Goal: Information Seeking & Learning: Learn about a topic

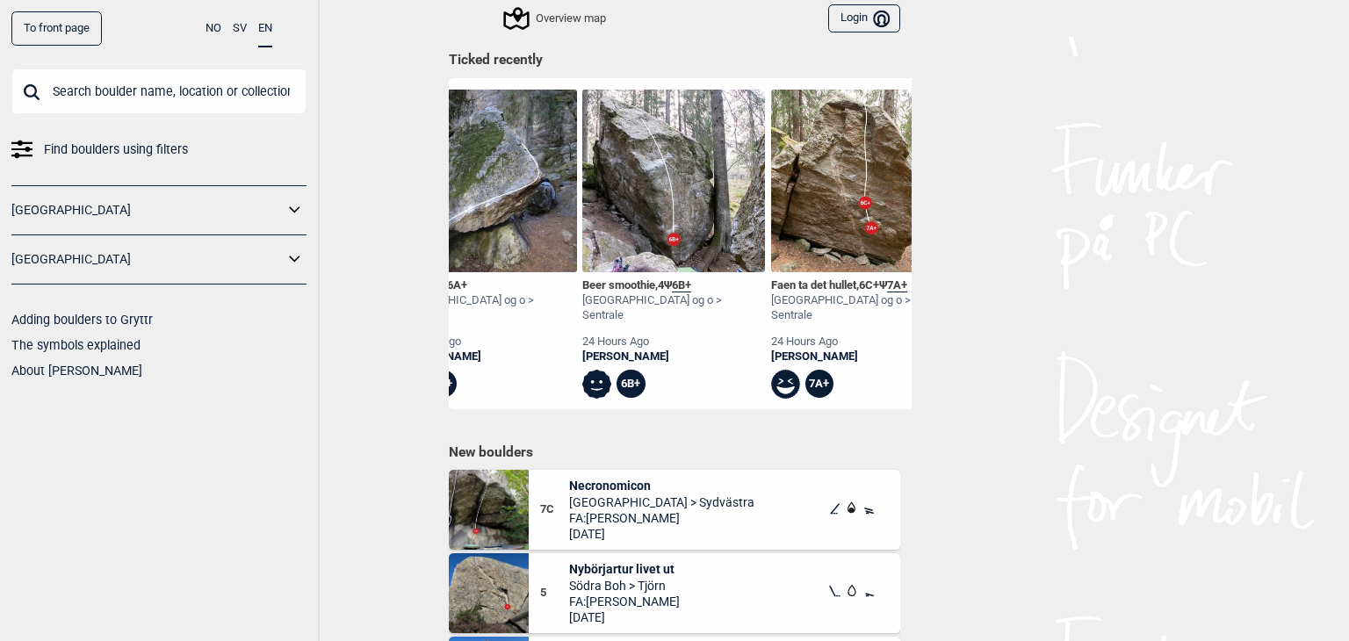
scroll to position [660, 0]
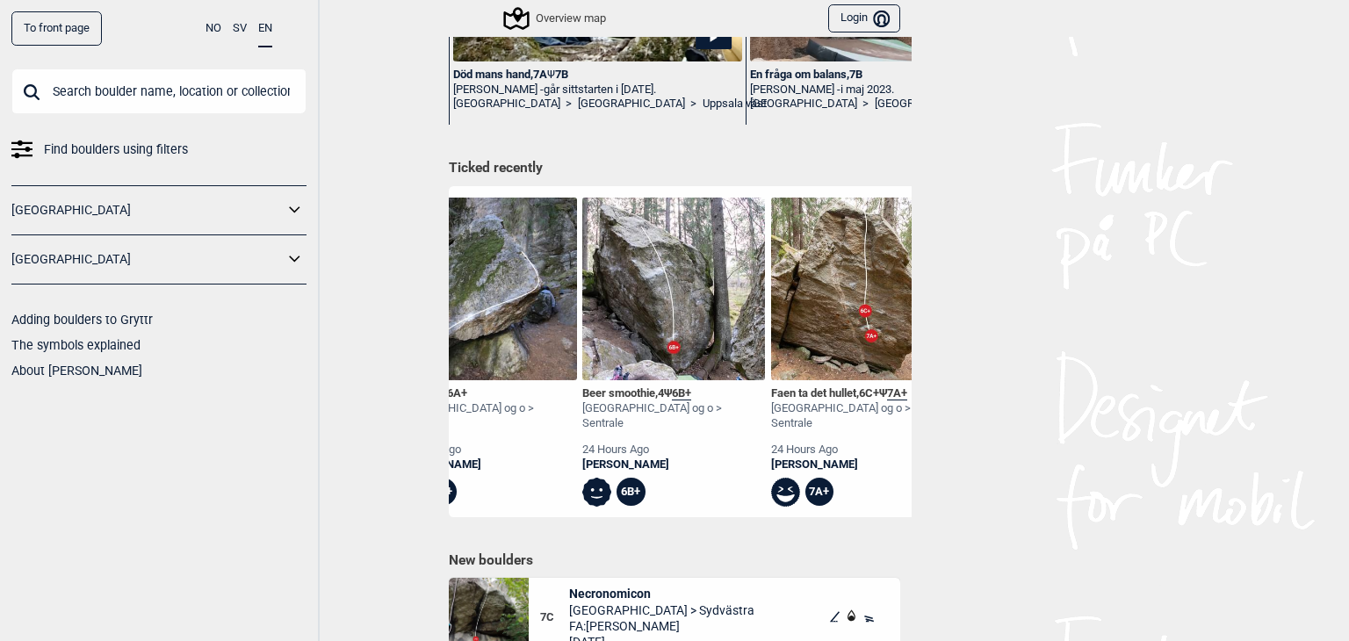
click at [790, 395] on div "Faen ta det hullet , 6C+ Ψ 7A+" at bounding box center [862, 393] width 183 height 15
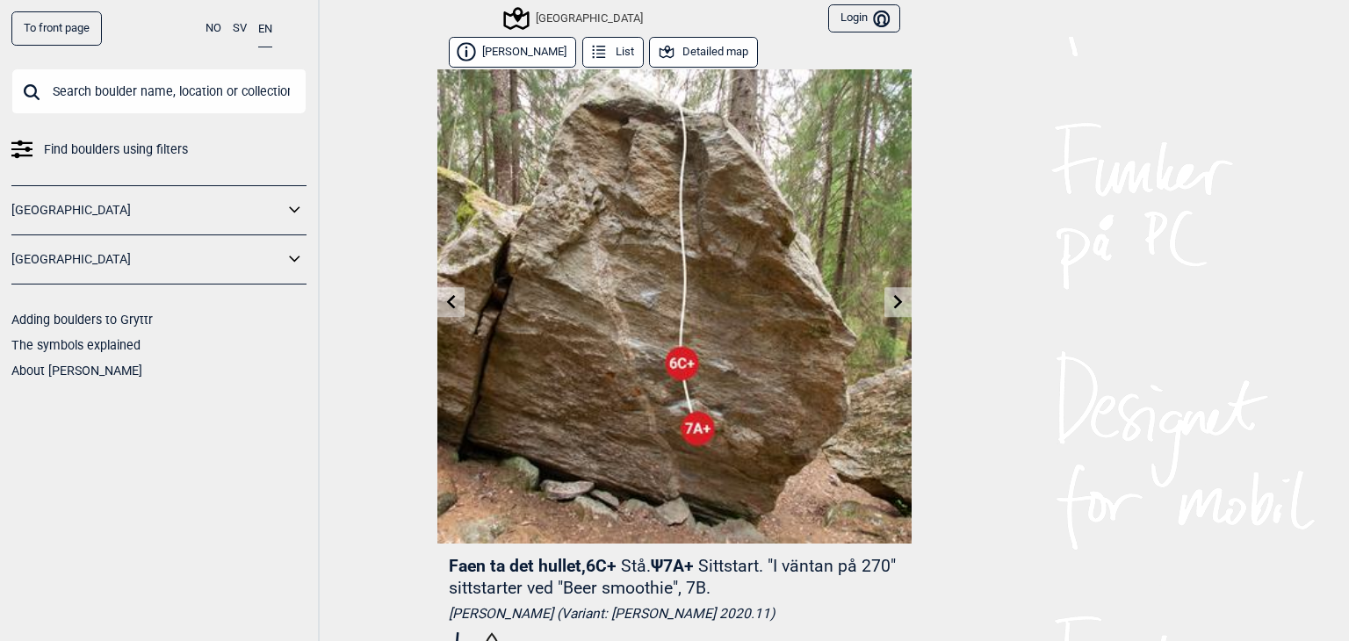
click at [884, 295] on link at bounding box center [897, 302] width 27 height 29
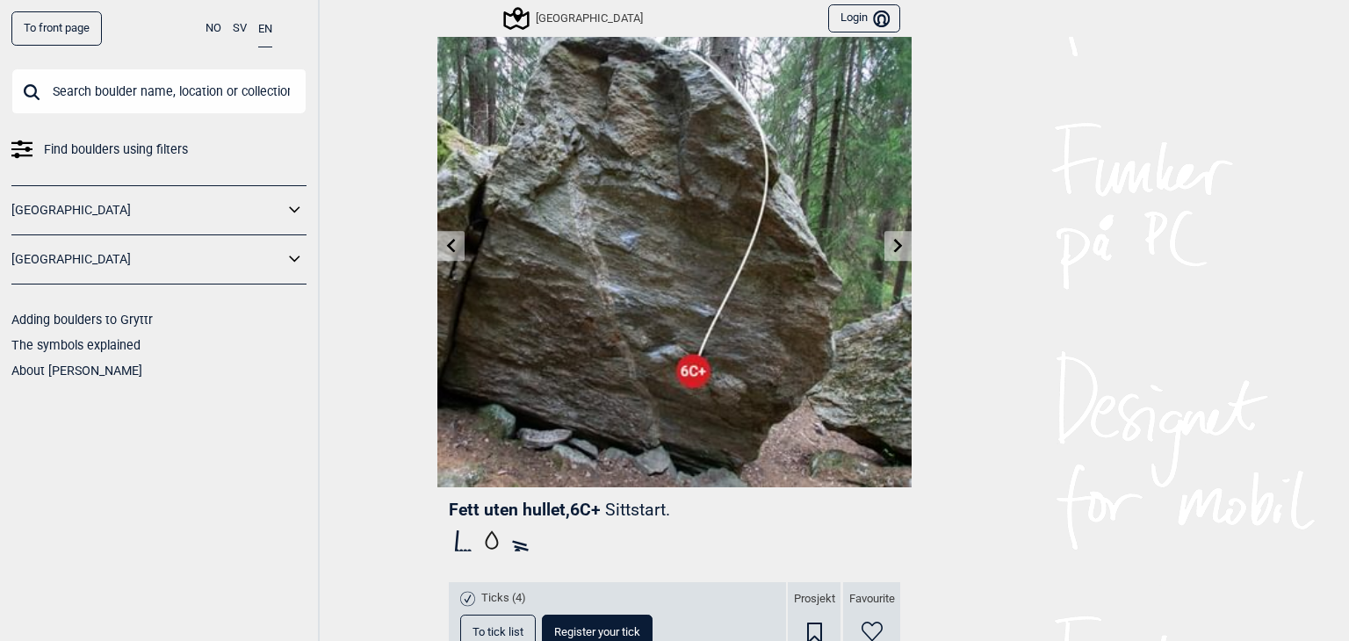
scroll to position [56, 0]
click at [437, 250] on link at bounding box center [450, 246] width 27 height 29
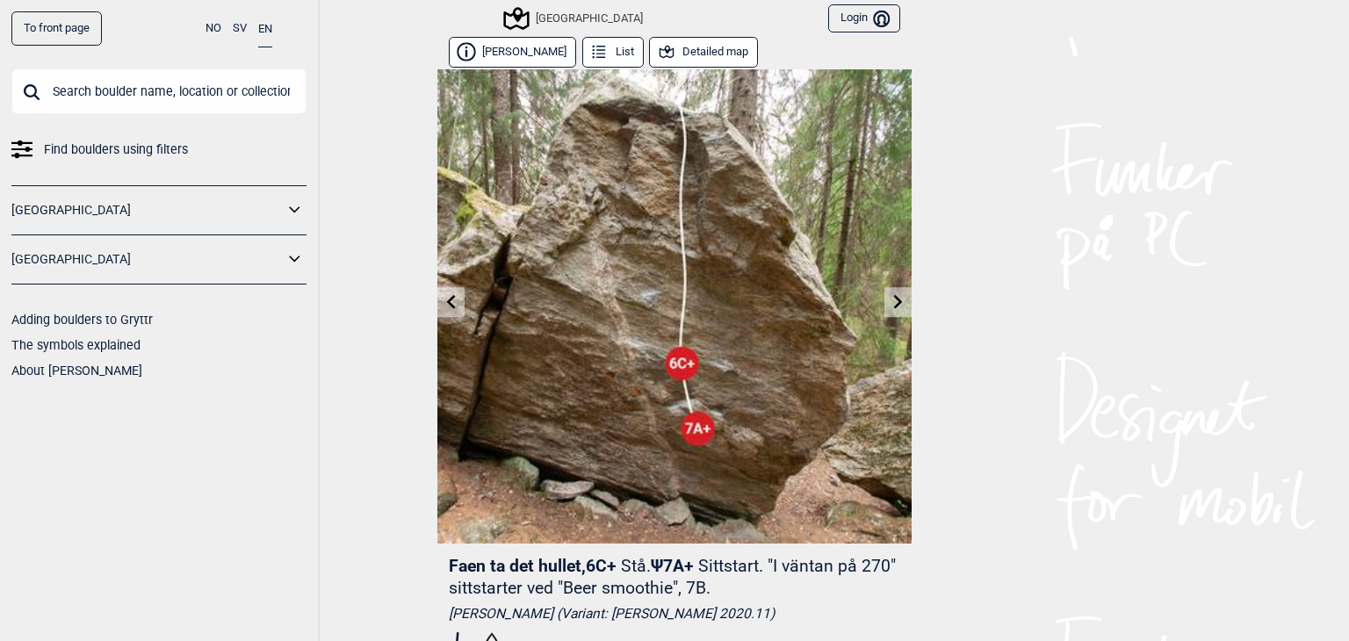
click at [891, 306] on icon at bounding box center [898, 301] width 14 height 14
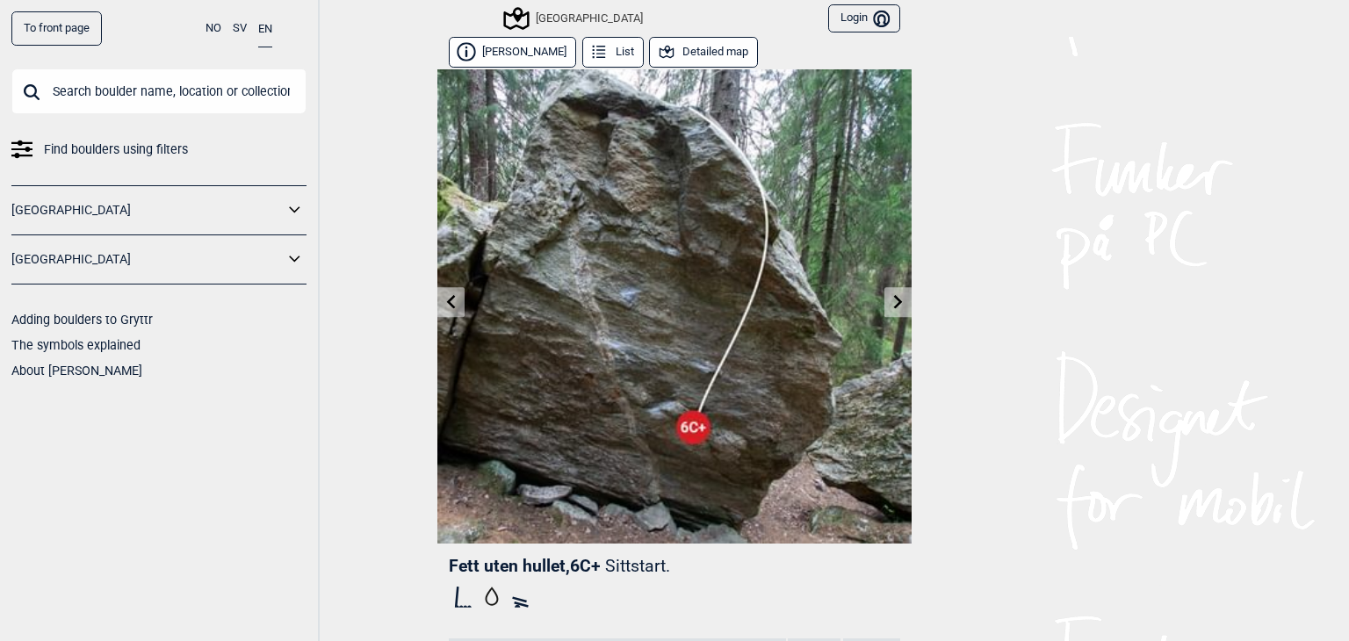
click at [447, 303] on icon at bounding box center [451, 301] width 9 height 14
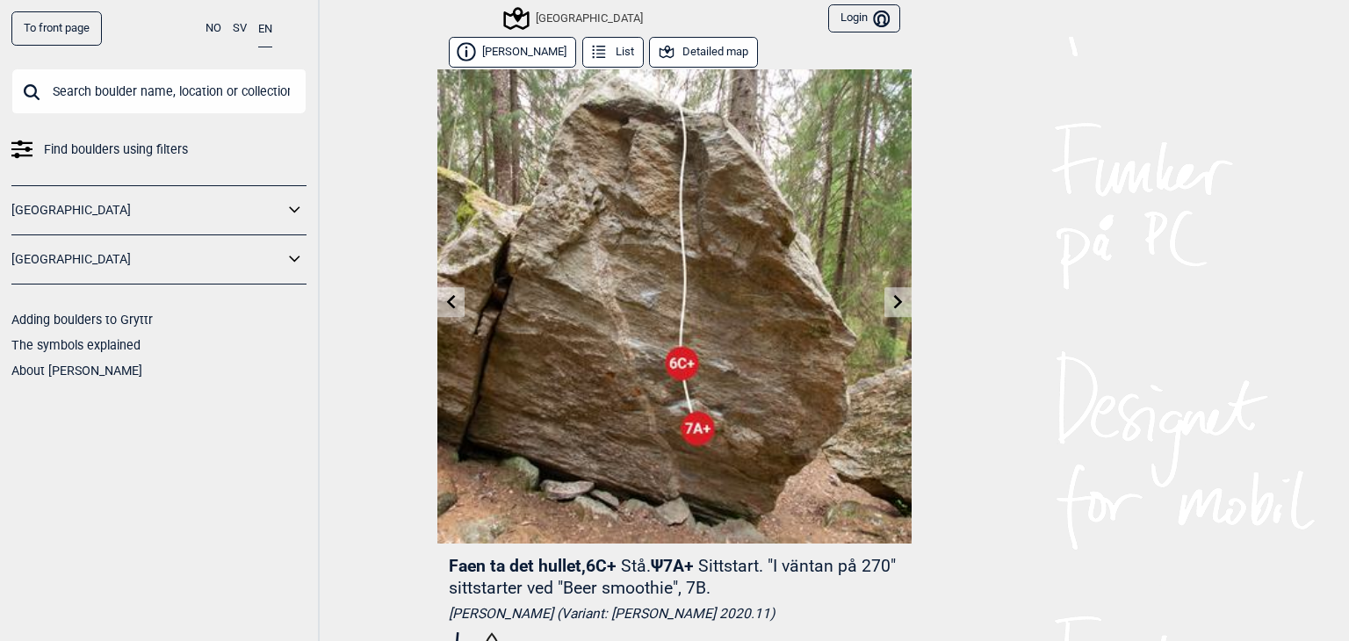
click at [891, 299] on icon at bounding box center [898, 301] width 14 height 14
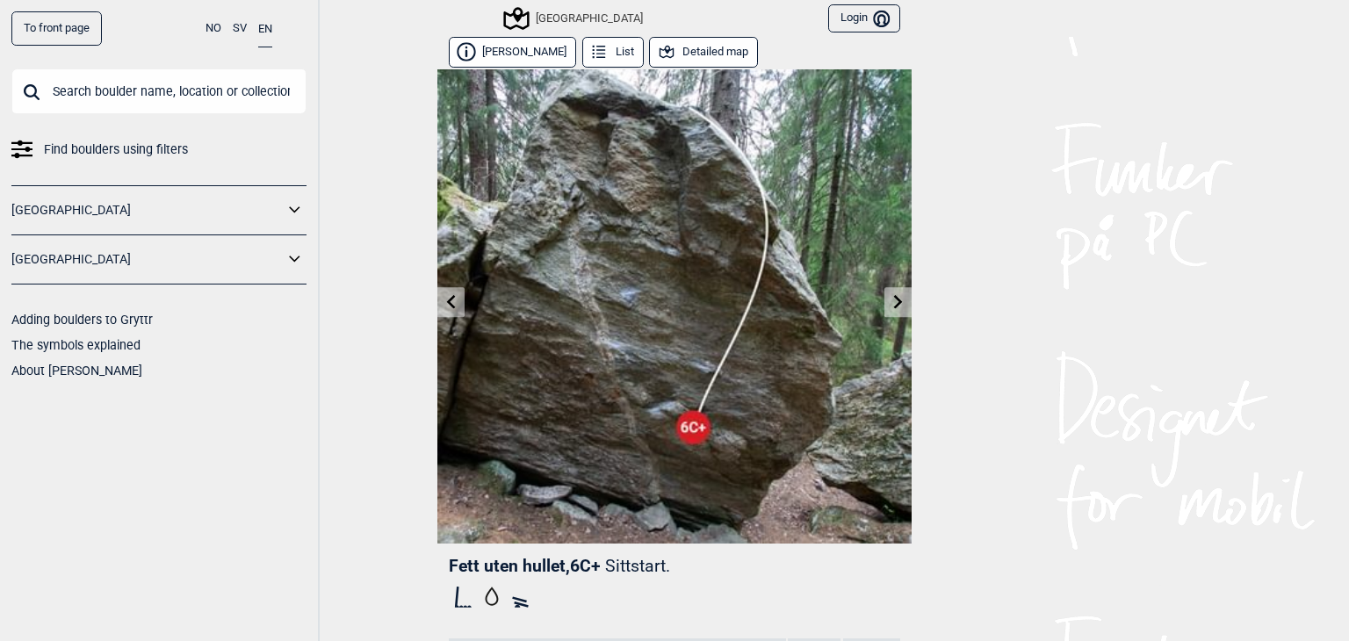
click at [905, 313] on div "To front page NO SV EN Find boulders using filters [GEOGRAPHIC_DATA] [GEOGRAPHI…" at bounding box center [674, 320] width 1349 height 641
click at [892, 308] on link at bounding box center [897, 302] width 27 height 29
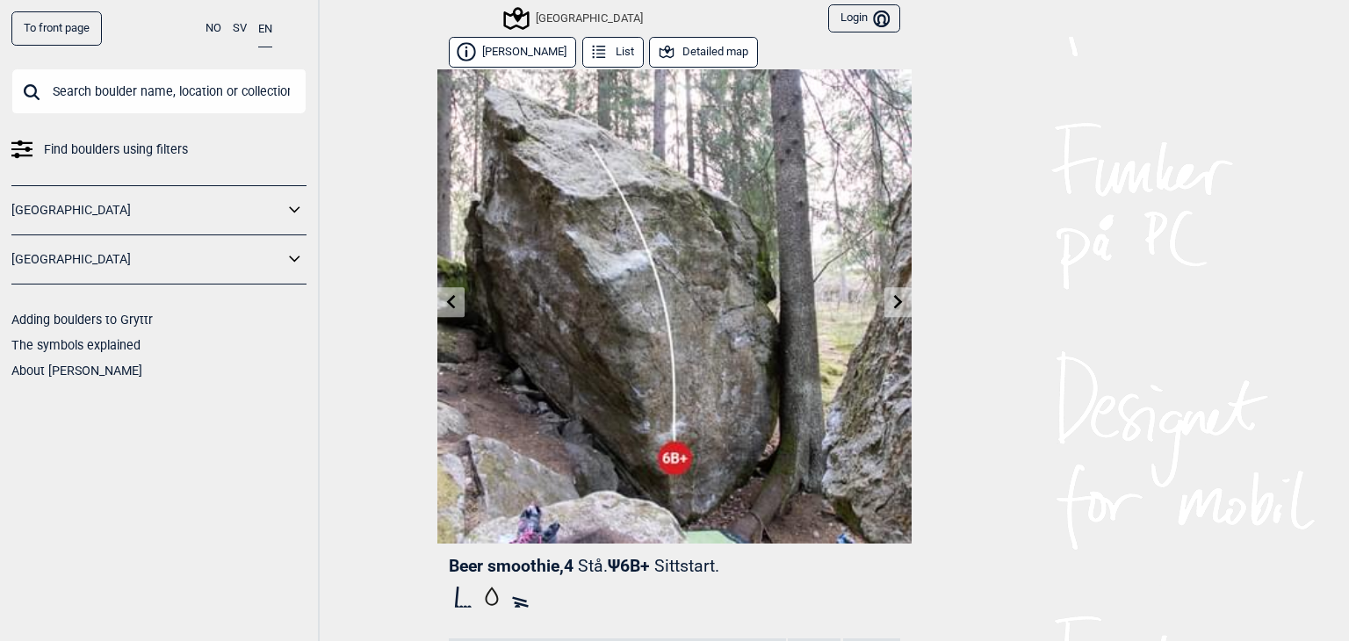
click at [892, 308] on link at bounding box center [897, 302] width 27 height 29
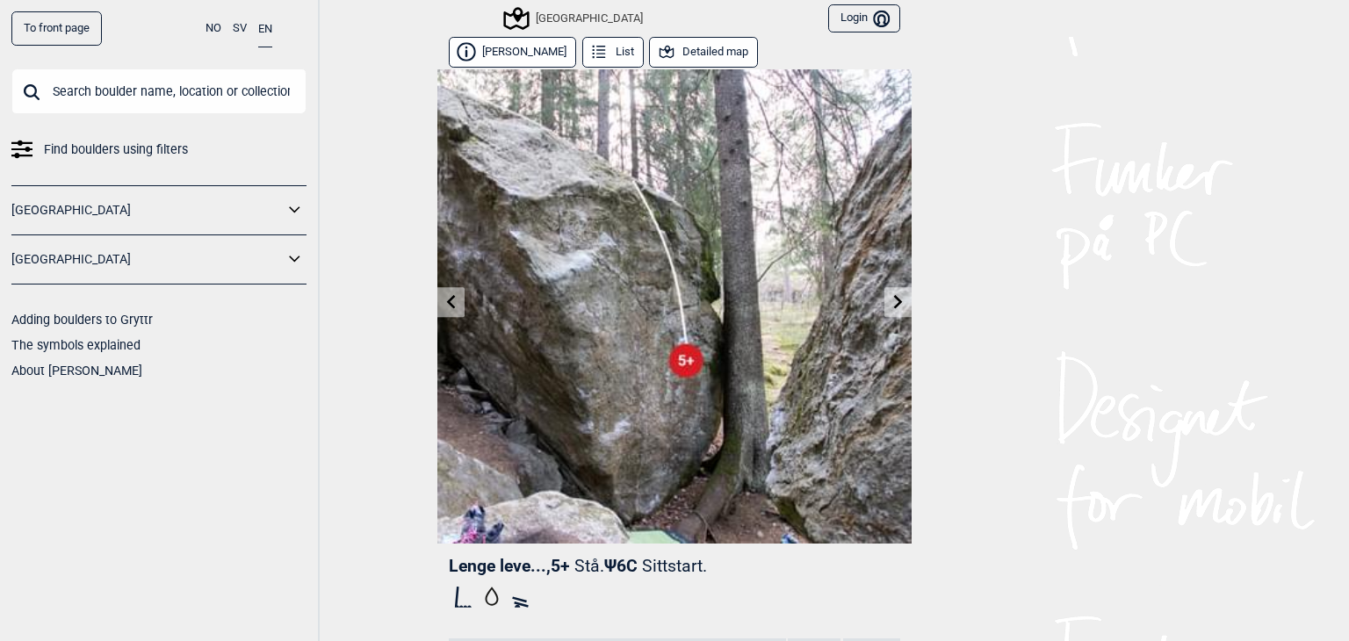
click at [892, 308] on link at bounding box center [897, 302] width 27 height 29
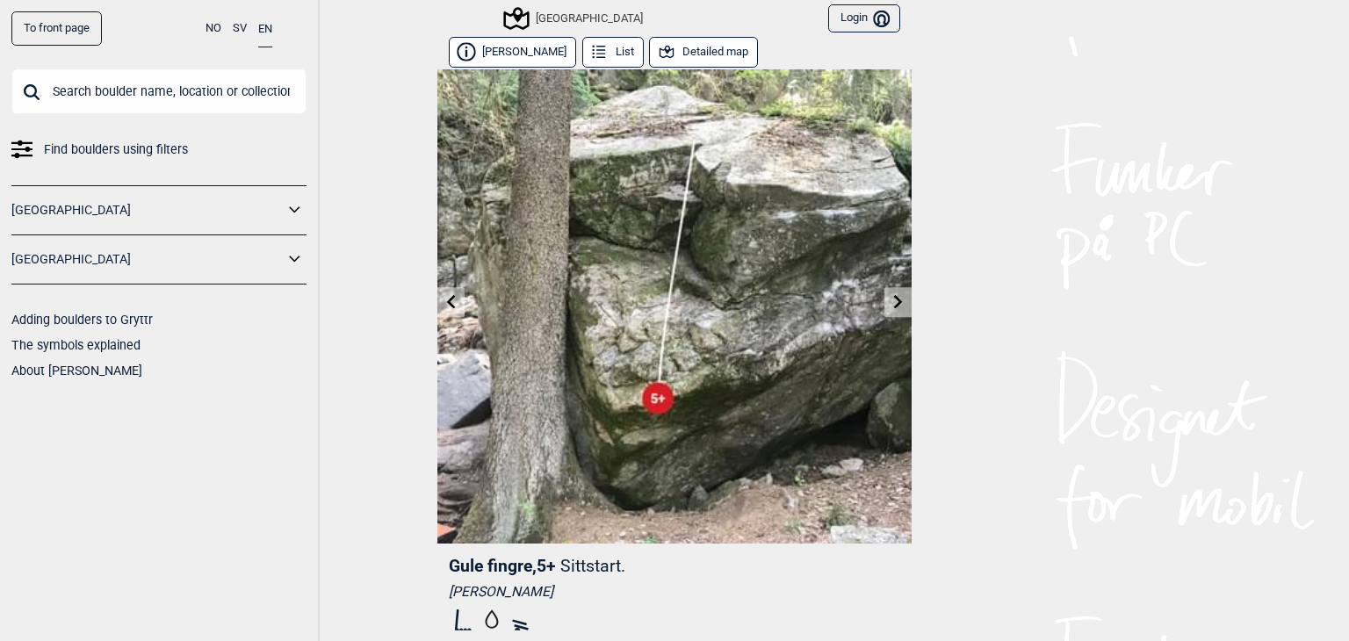
click at [892, 308] on link at bounding box center [897, 302] width 27 height 29
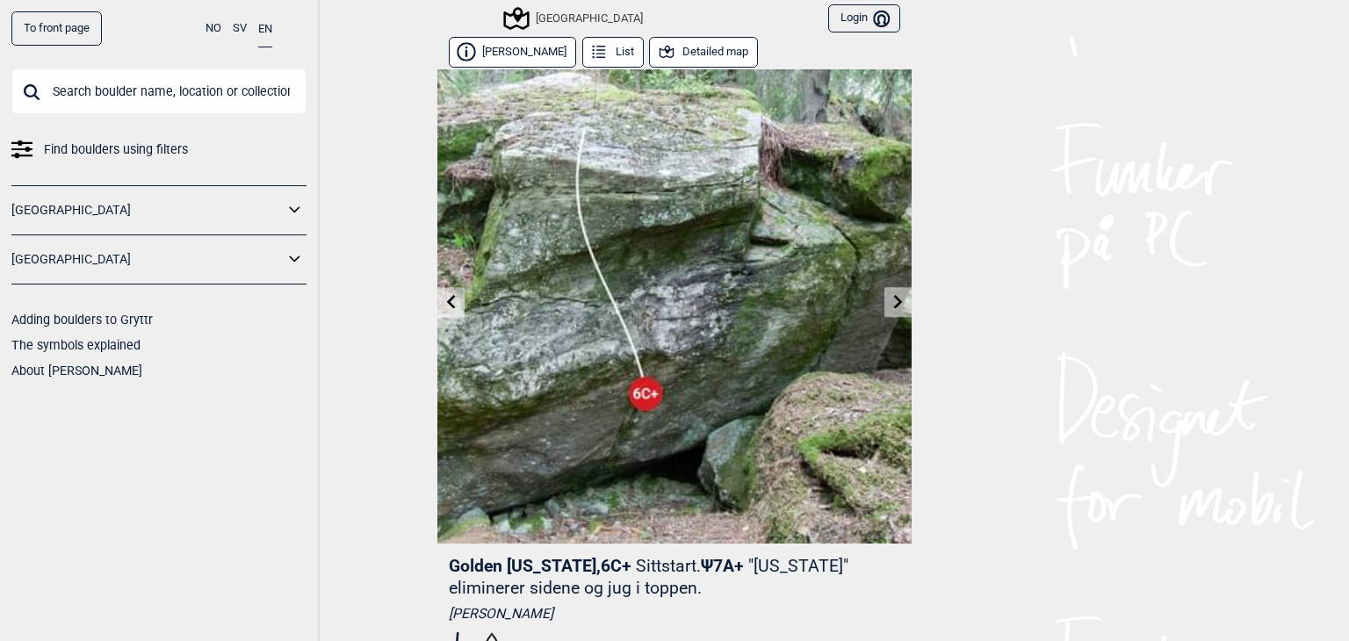
click at [892, 308] on link at bounding box center [897, 302] width 27 height 29
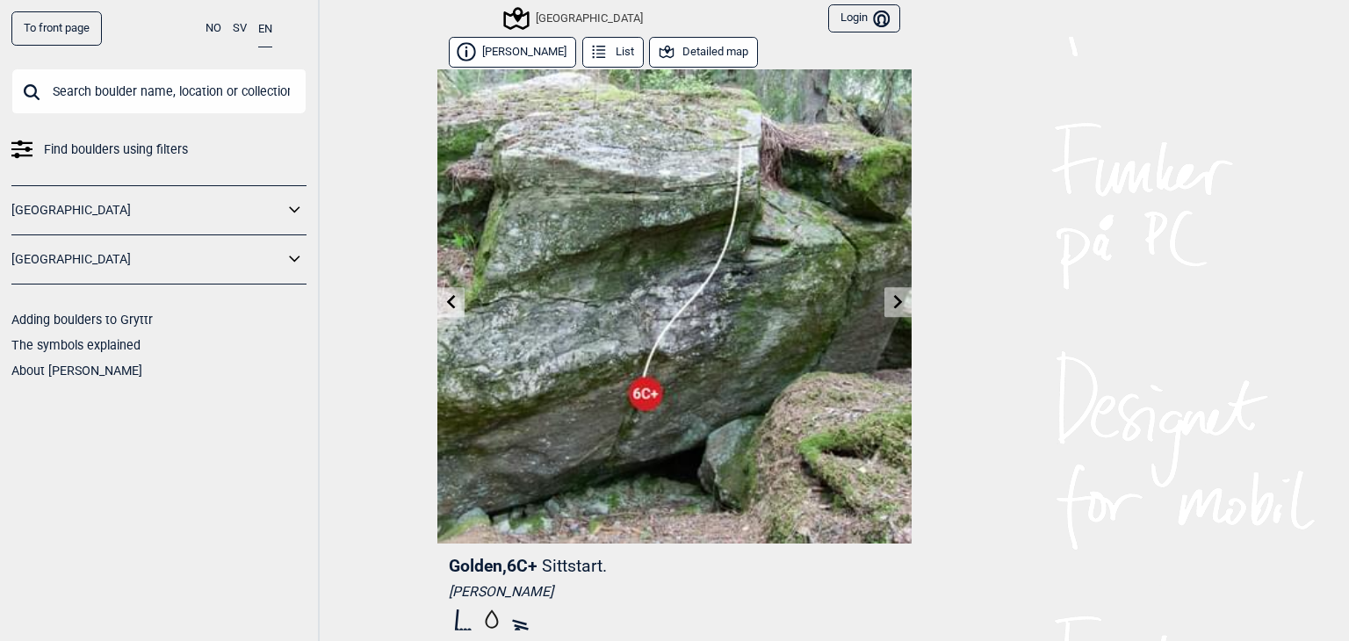
click at [895, 300] on icon at bounding box center [898, 301] width 14 height 14
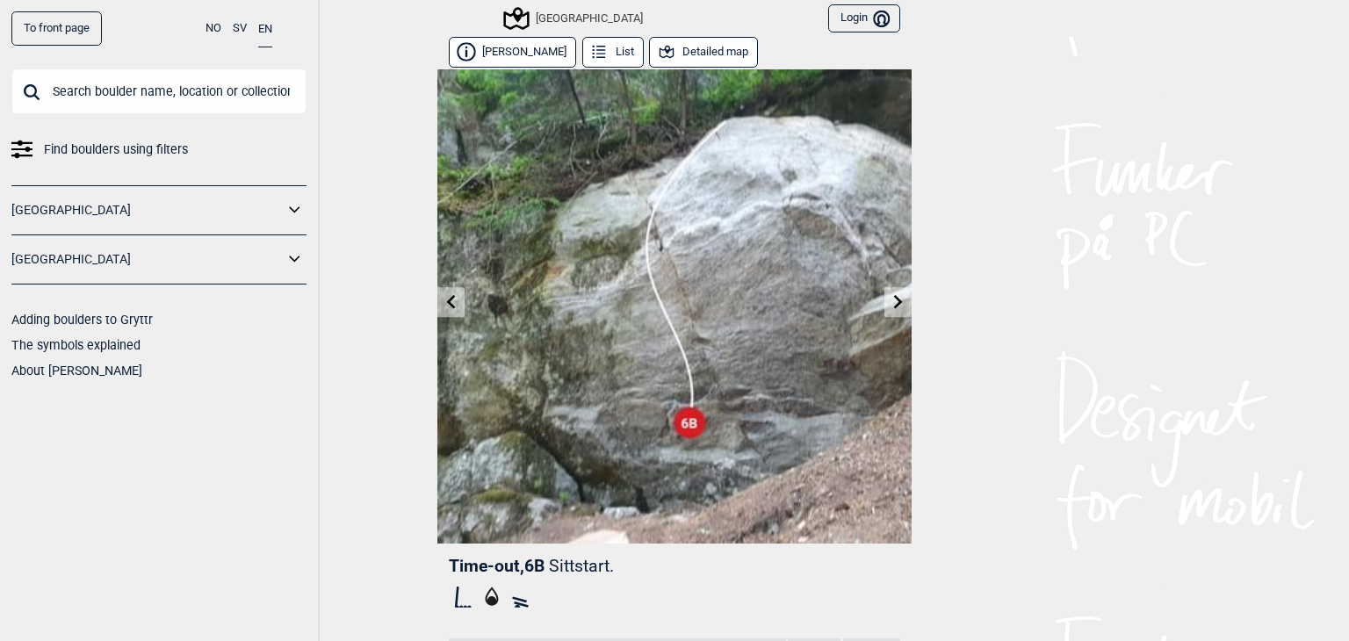
click at [895, 300] on icon at bounding box center [898, 301] width 14 height 14
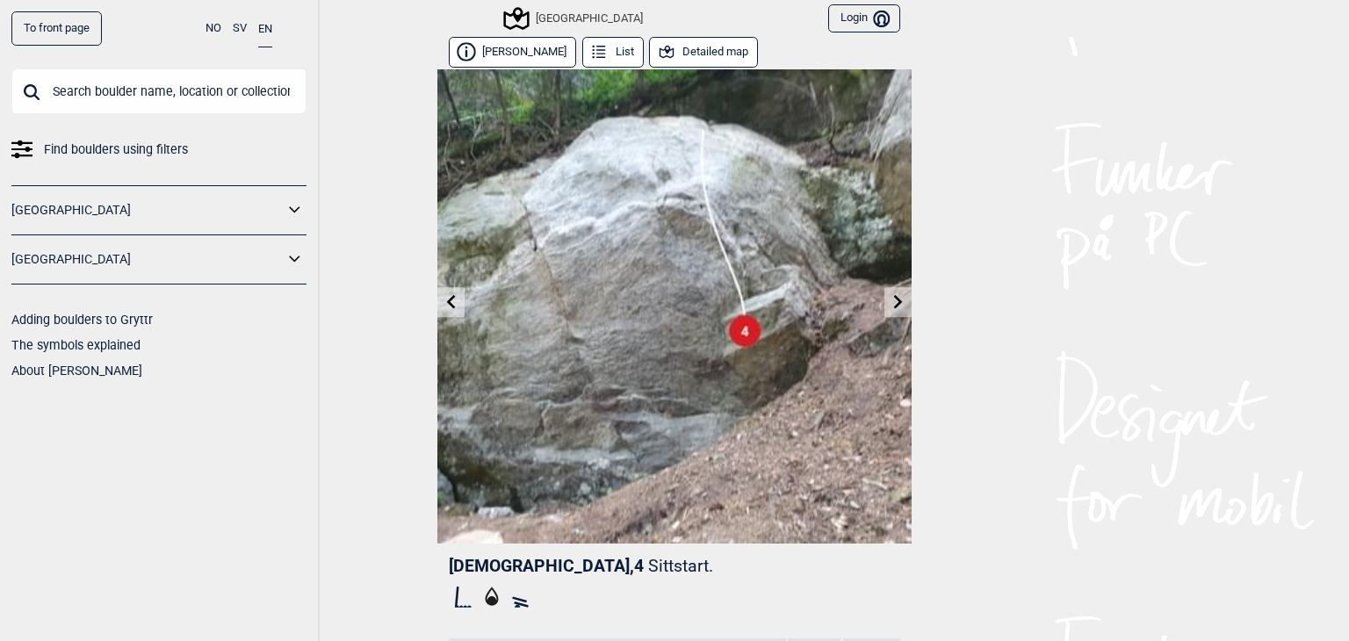
click at [895, 300] on icon at bounding box center [898, 301] width 14 height 14
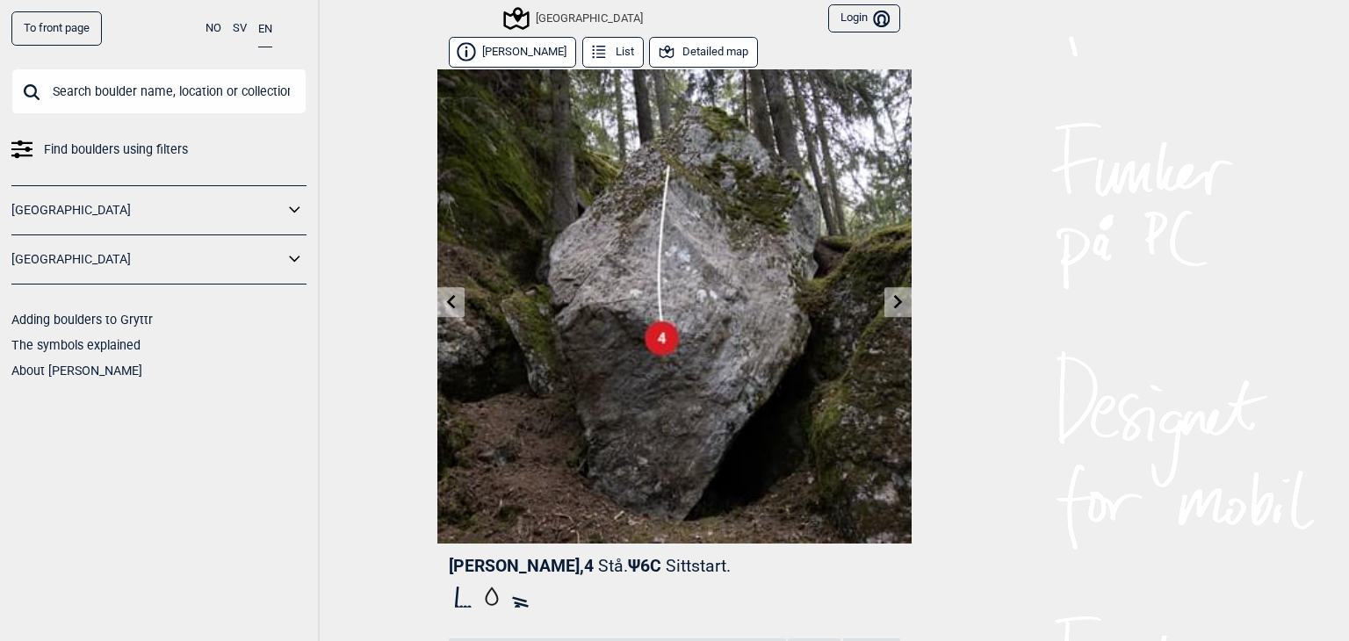
scroll to position [2, 0]
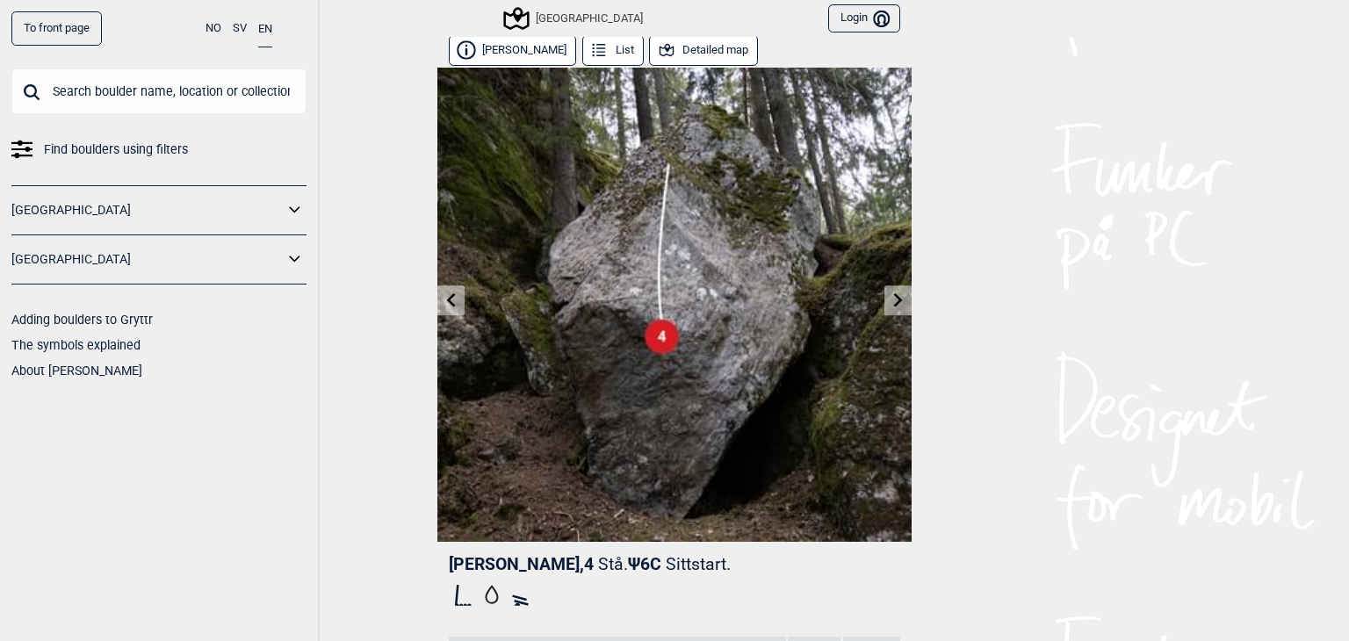
click at [891, 292] on icon at bounding box center [898, 299] width 14 height 14
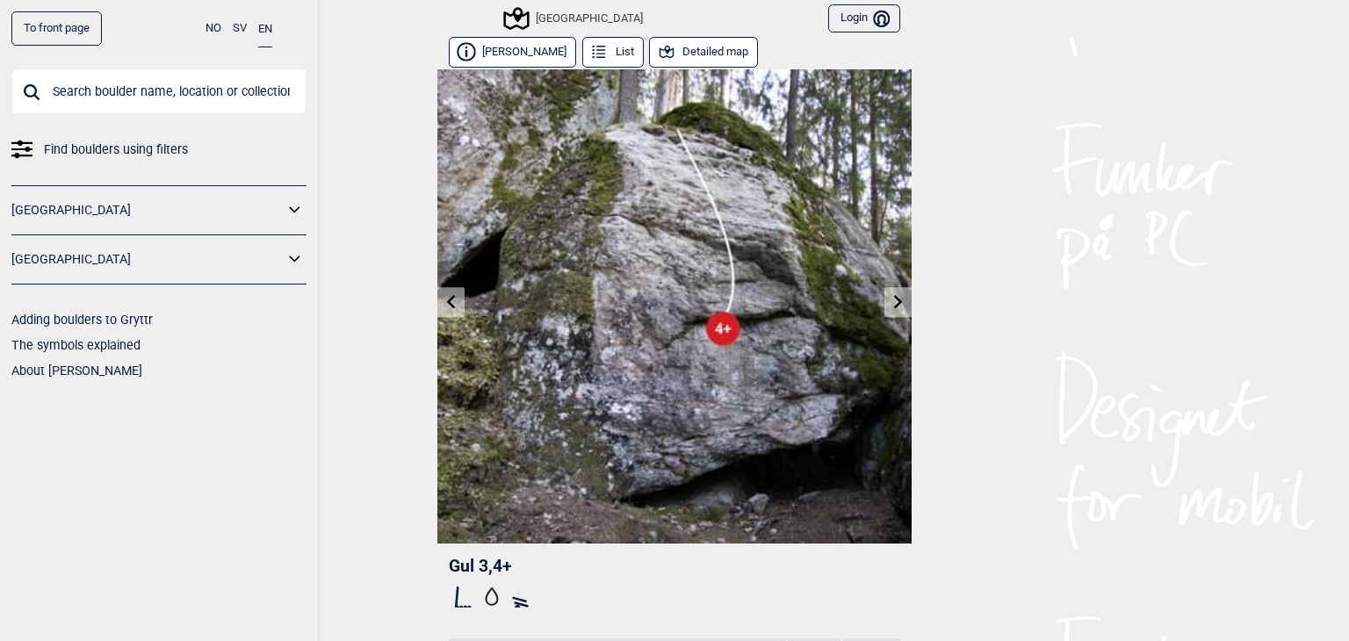
click at [541, 19] on div "[GEOGRAPHIC_DATA]" at bounding box center [574, 18] width 137 height 21
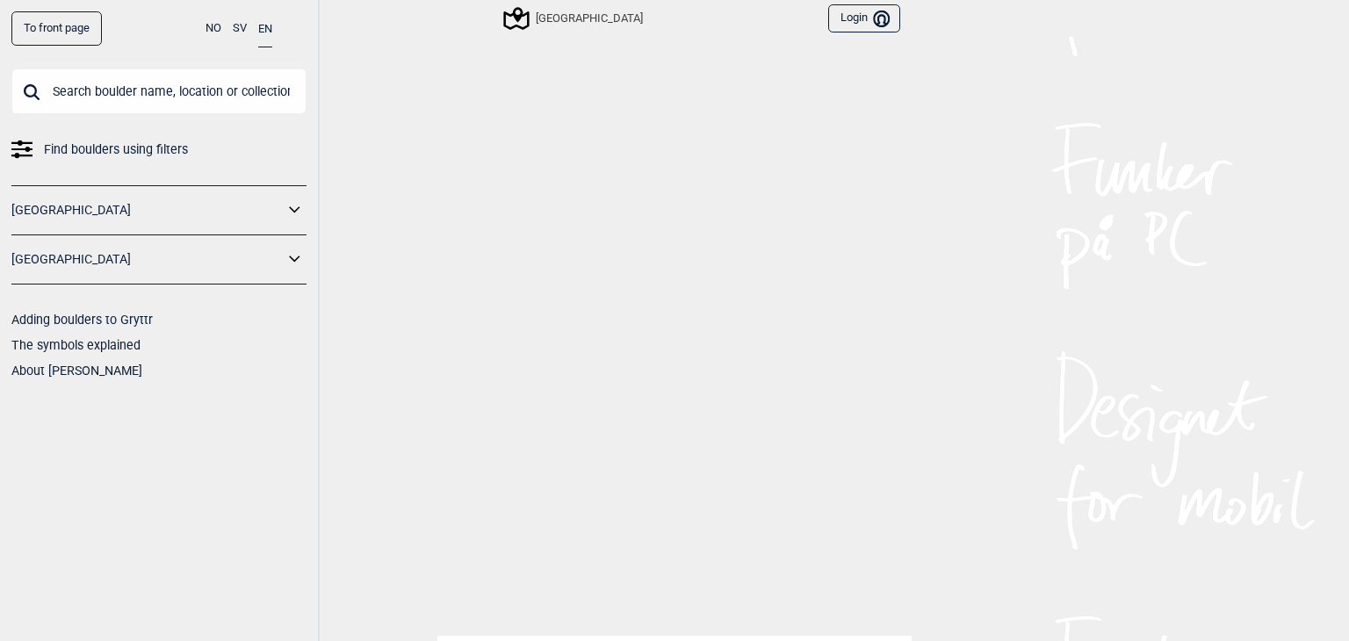
click at [118, 155] on div "To front page NO SV EN Find boulders using filters [GEOGRAPHIC_DATA] [GEOGRAPHI…" at bounding box center [674, 320] width 1349 height 641
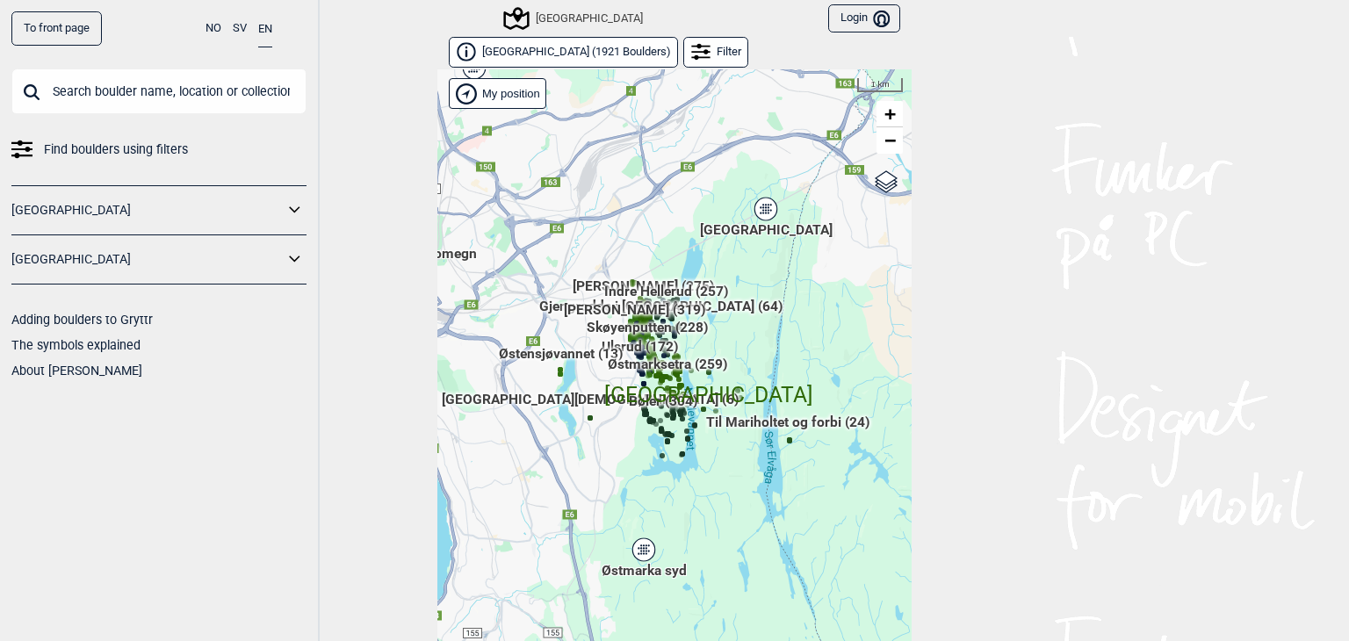
click at [144, 160] on span "Find boulders using filters" at bounding box center [116, 149] width 144 height 25
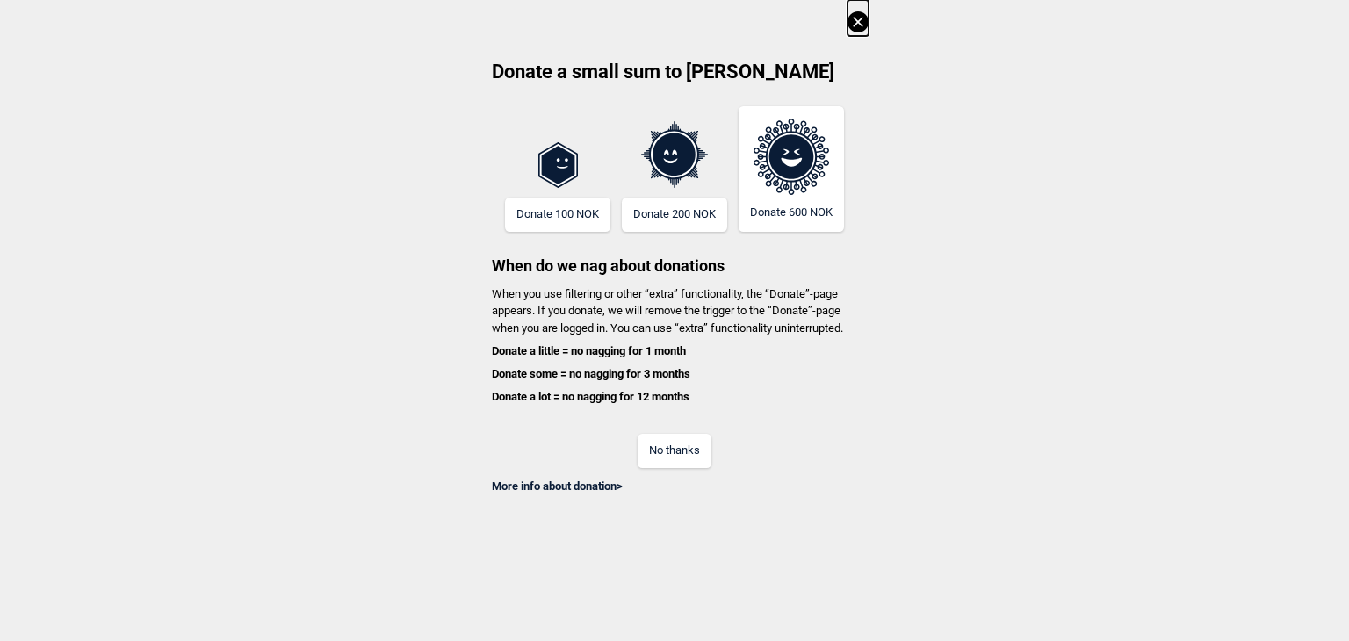
click at [668, 456] on button "No thanks" at bounding box center [674, 451] width 74 height 34
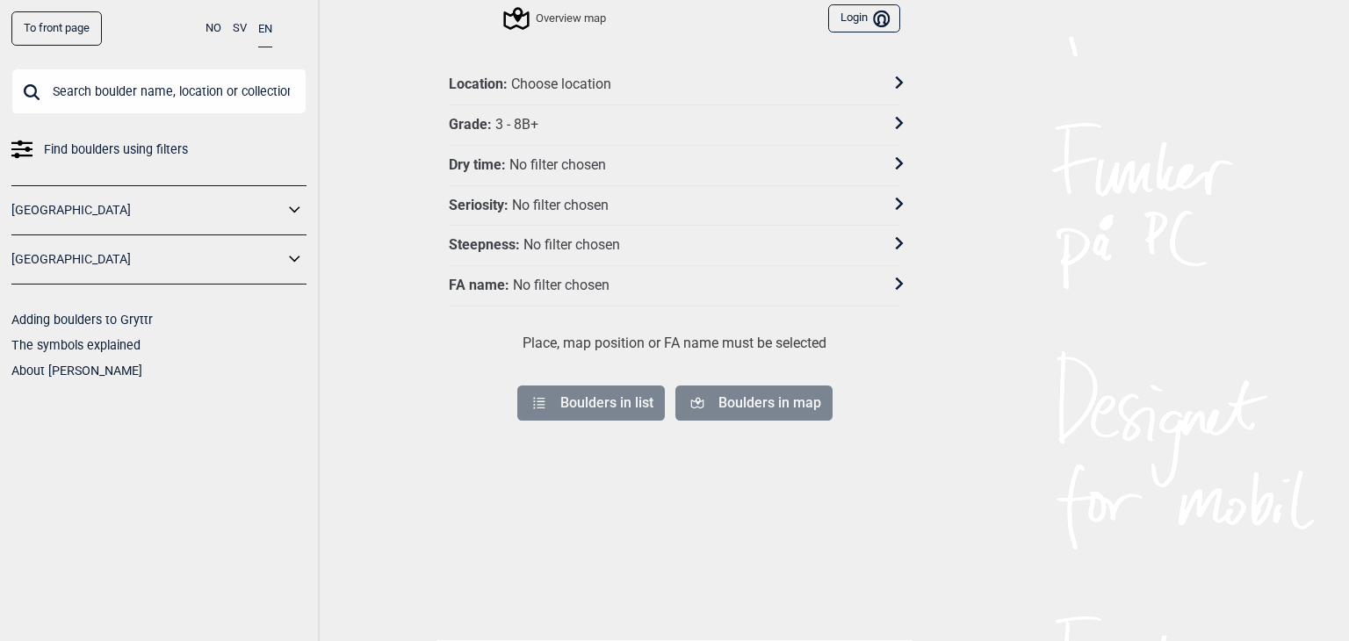
click at [570, 282] on div "No filter chosen" at bounding box center [561, 286] width 97 height 18
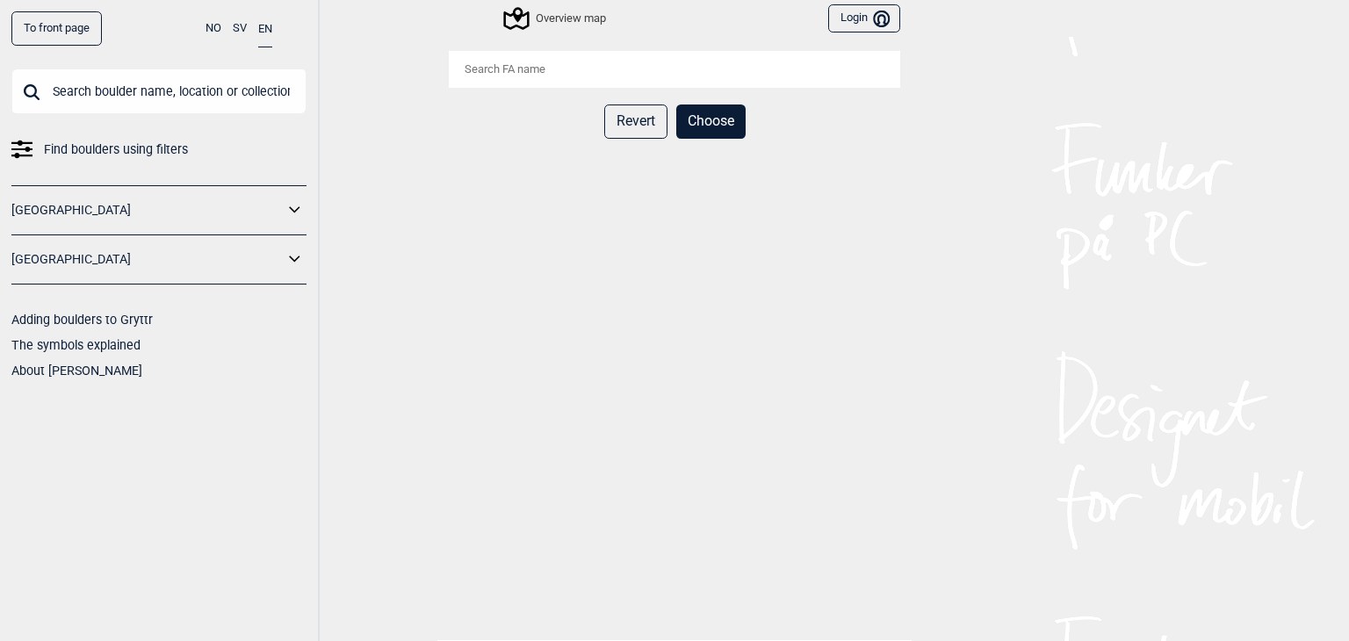
click at [557, 63] on input "search" at bounding box center [674, 69] width 451 height 37
click at [437, 160] on div "Revert Choose" at bounding box center [674, 351] width 474 height 601
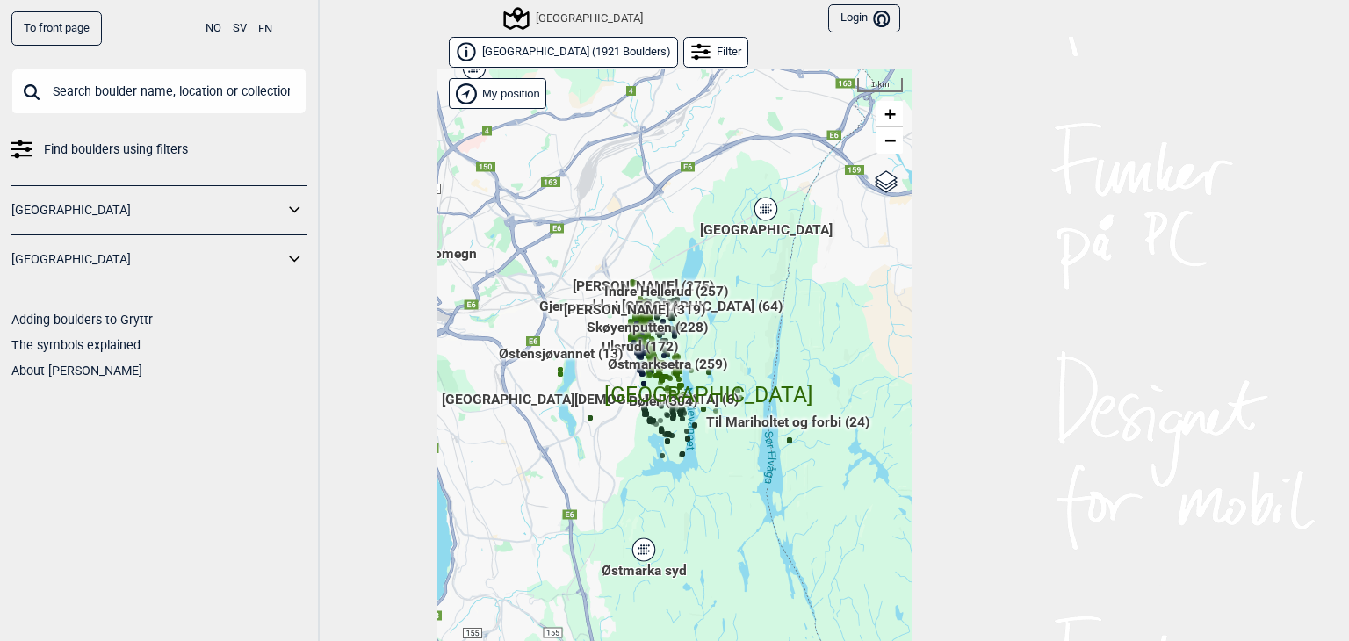
click at [129, 140] on span "Find boulders using filters" at bounding box center [116, 149] width 144 height 25
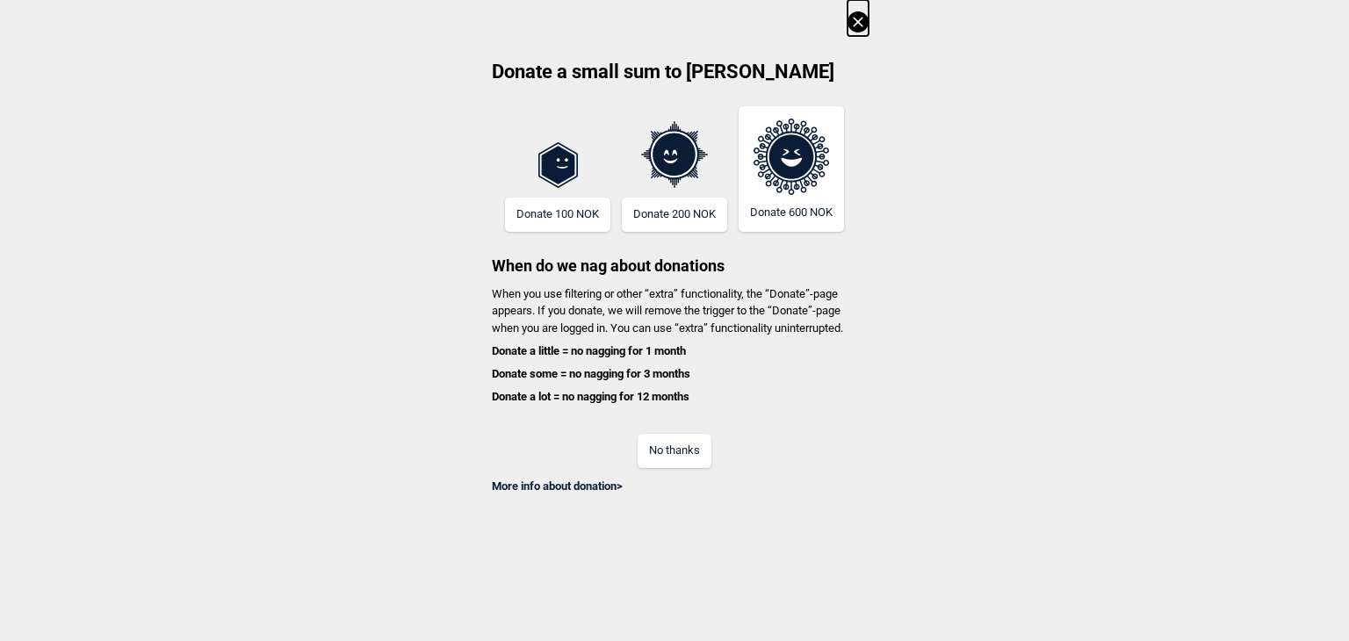
click at [675, 463] on button "No thanks" at bounding box center [674, 451] width 74 height 34
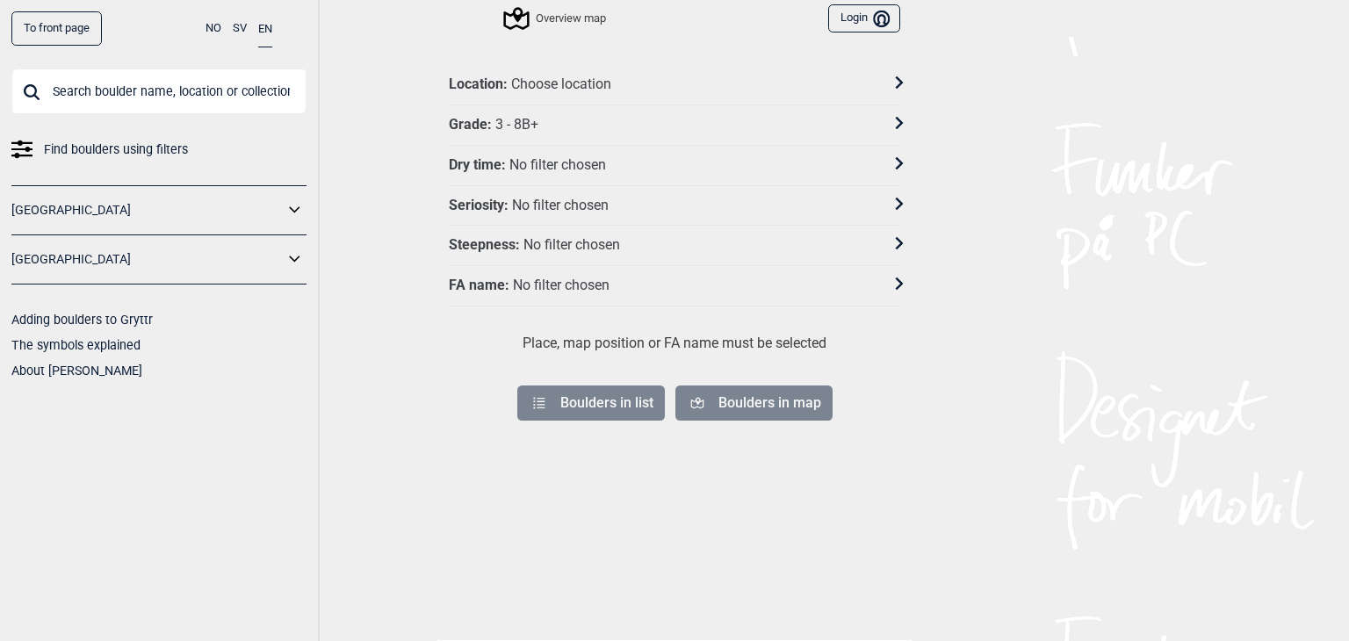
click at [853, 20] on button "Login Bruker" at bounding box center [864, 18] width 72 height 29
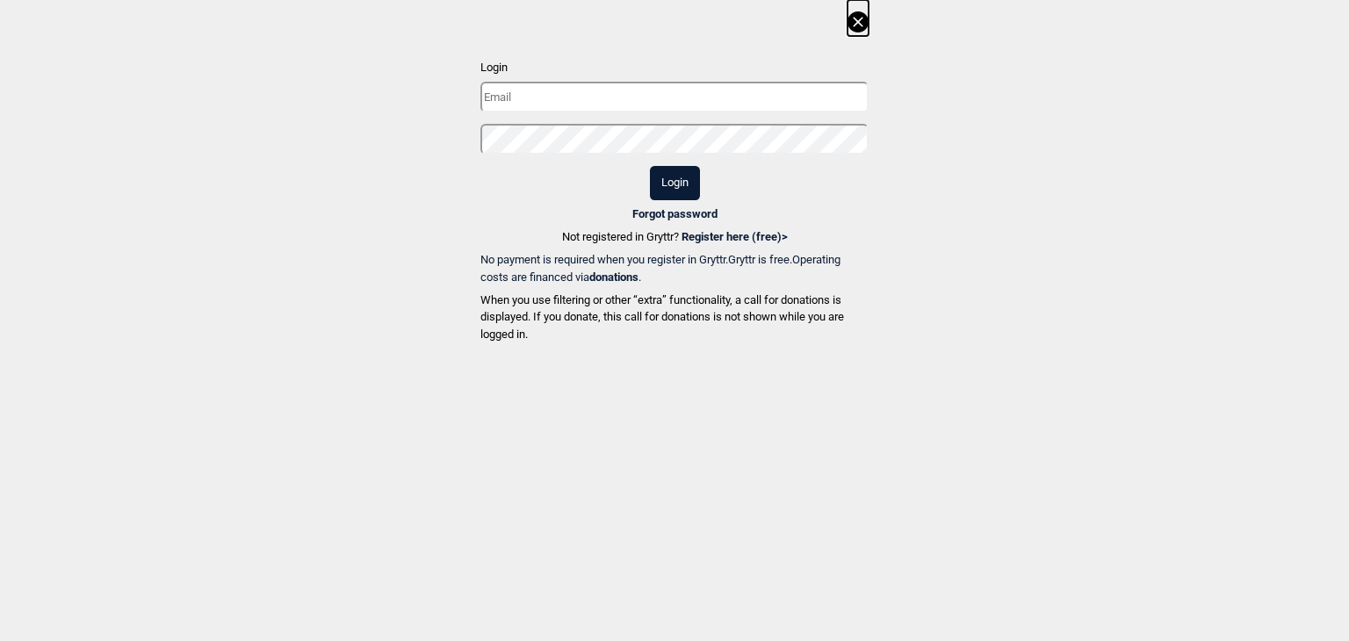
click at [417, 61] on div "Login Login Forgot password Not registered in Gryttr? Register here (free) > No…" at bounding box center [674, 174] width 1349 height 349
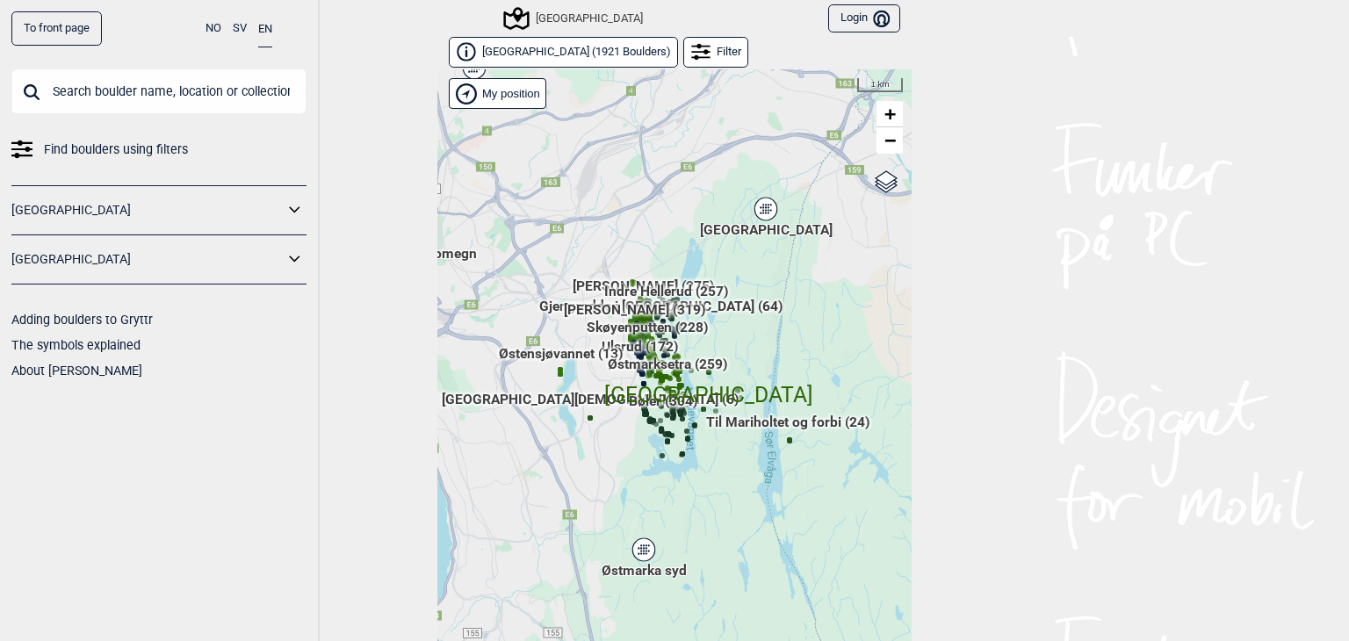
click at [68, 36] on link "To front page" at bounding box center [56, 28] width 90 height 34
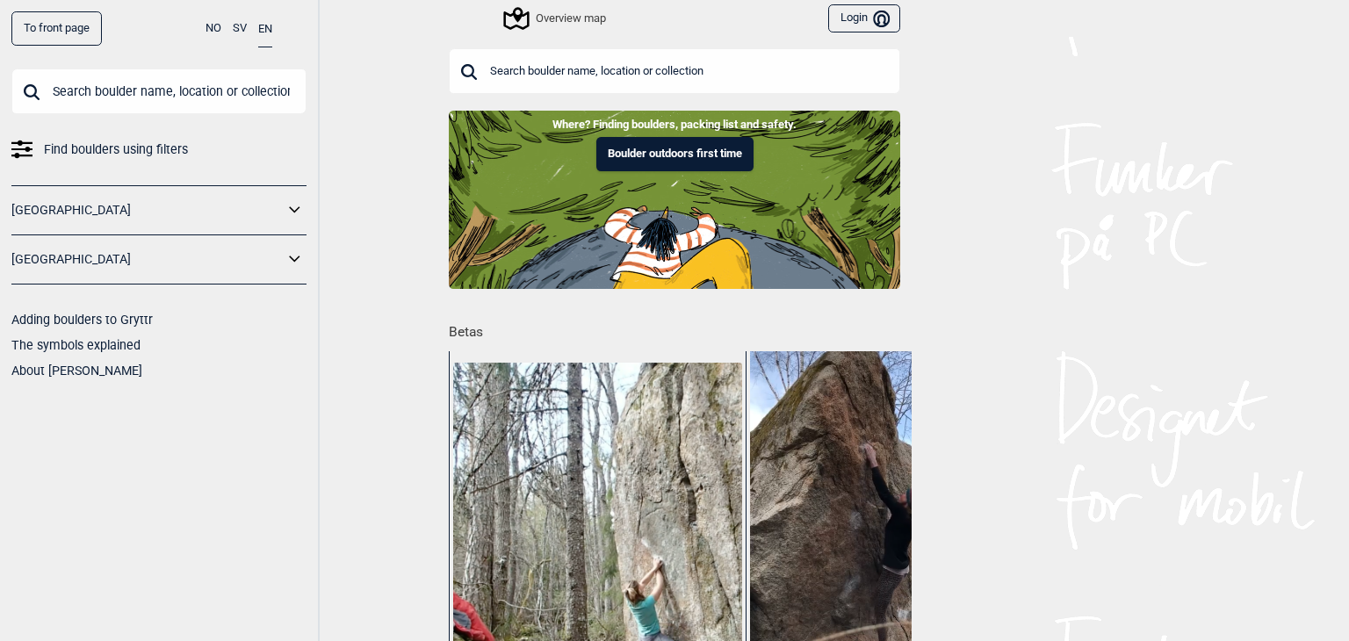
click at [64, 373] on link "About [PERSON_NAME]" at bounding box center [76, 370] width 131 height 14
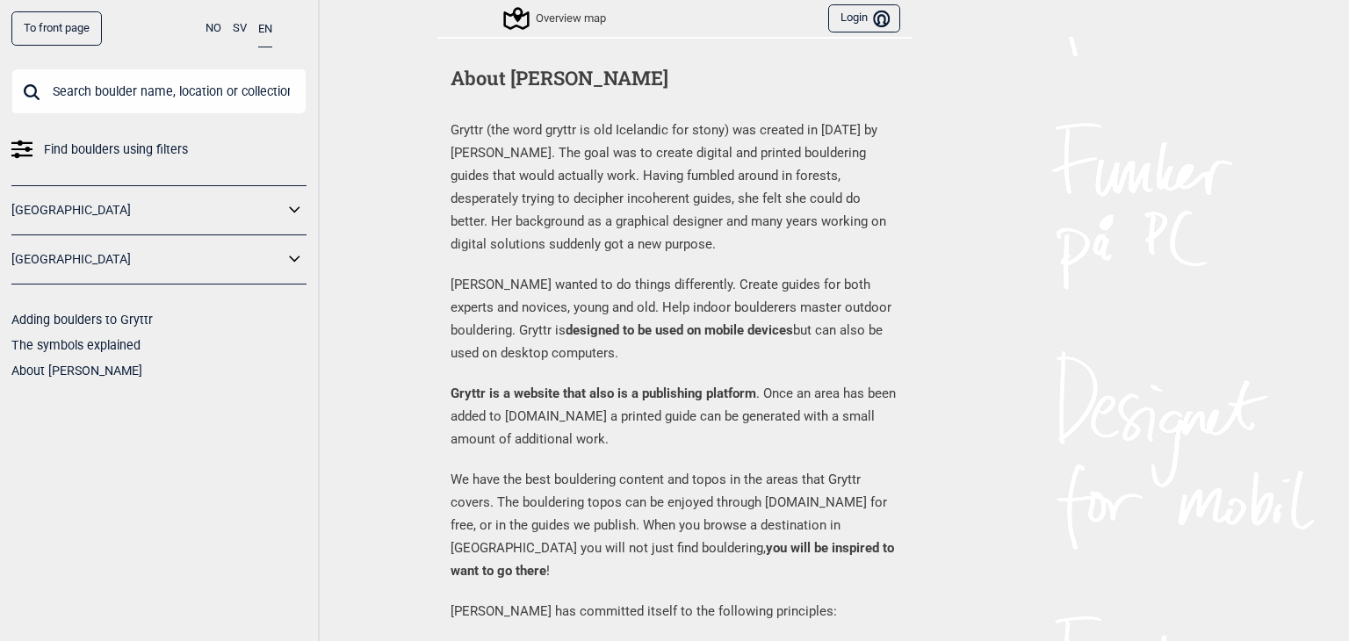
drag, startPoint x: 569, startPoint y: 357, endPoint x: 440, endPoint y: 283, distance: 149.1
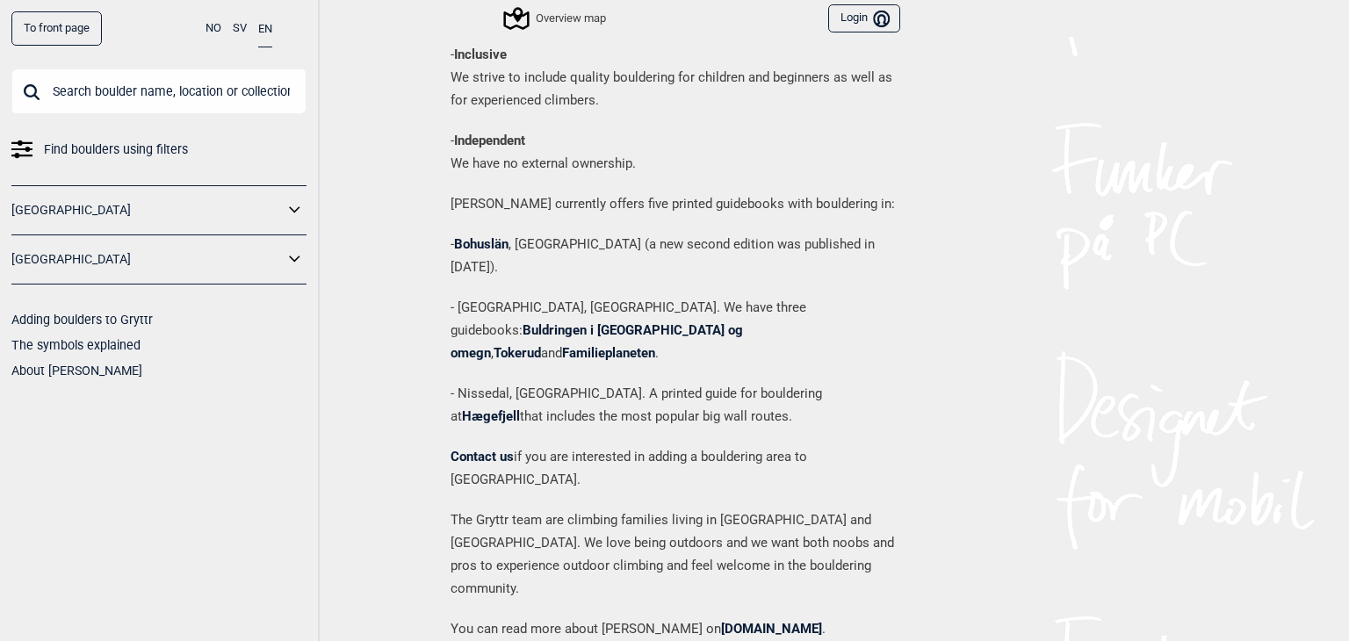
scroll to position [1025, 0]
